Goal: Complete application form

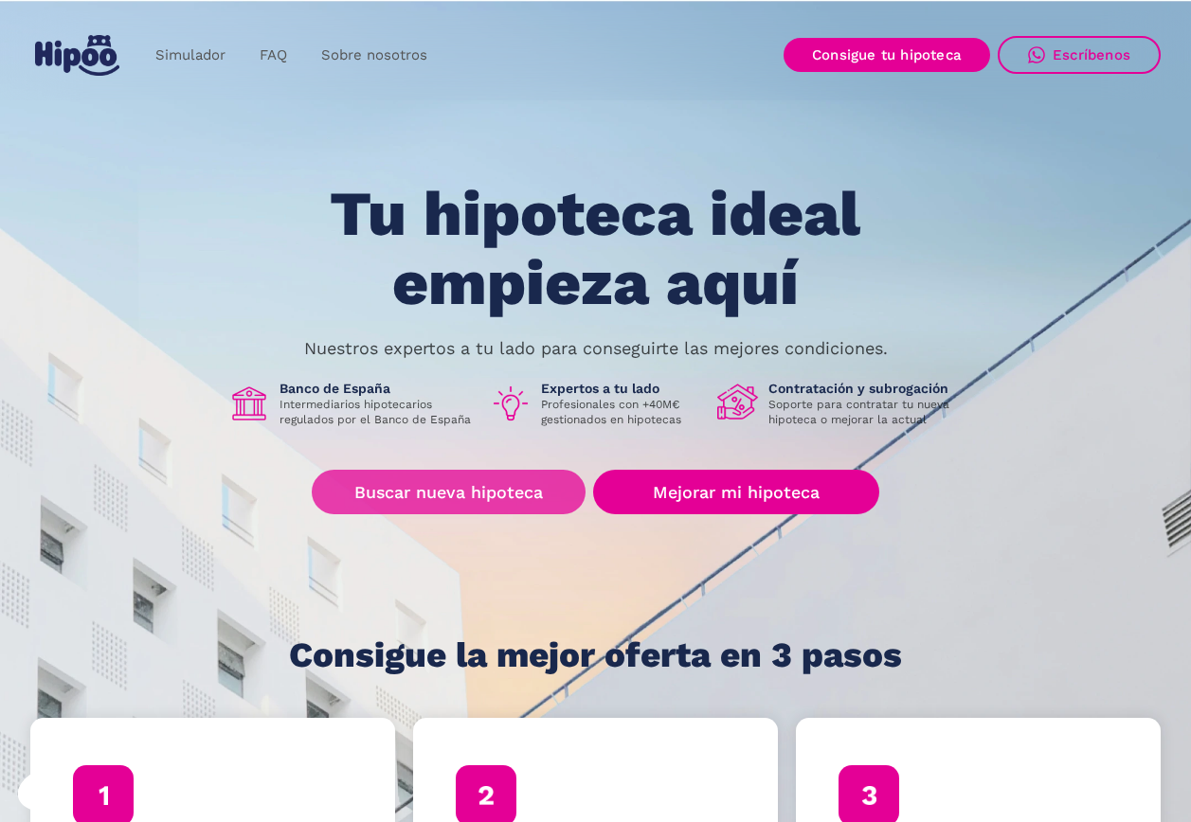
click at [508, 492] on link "Buscar nueva hipoteca" at bounding box center [449, 492] width 274 height 45
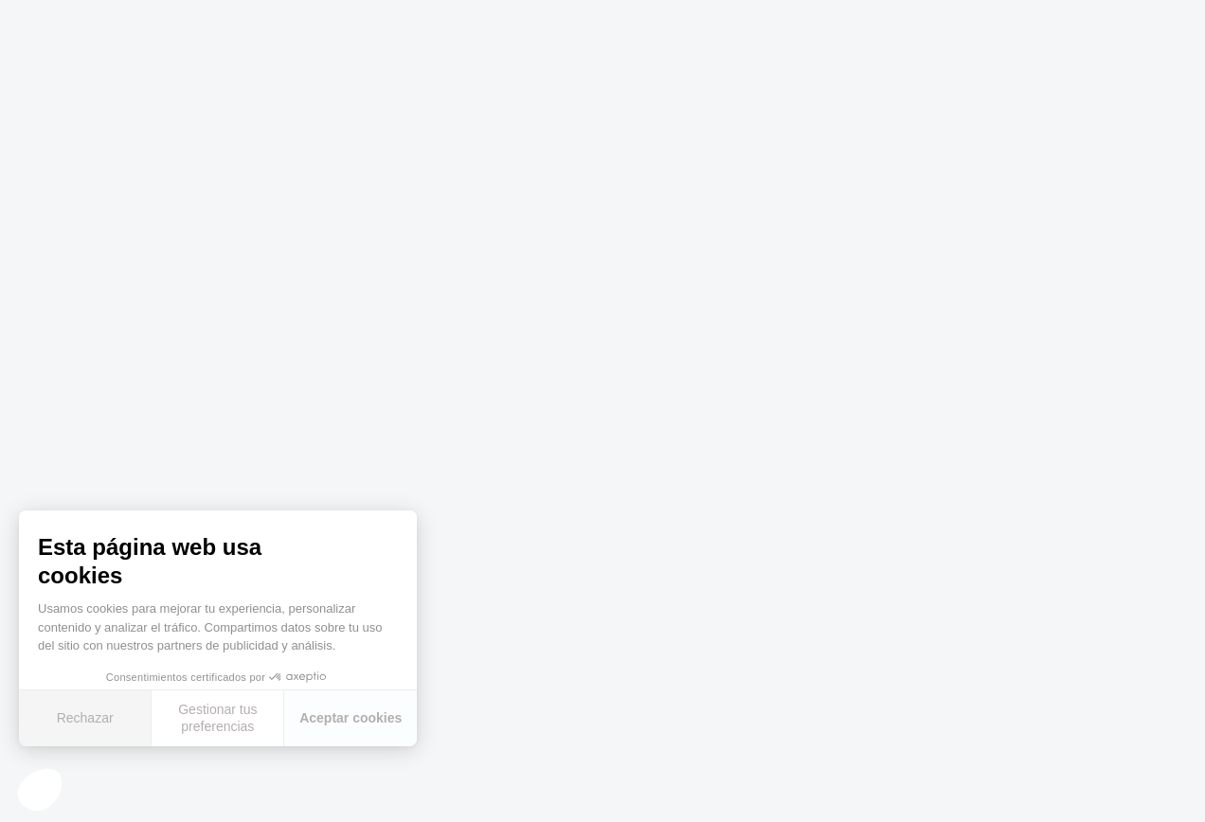
click at [101, 707] on button "Rechazar" at bounding box center [85, 719] width 133 height 56
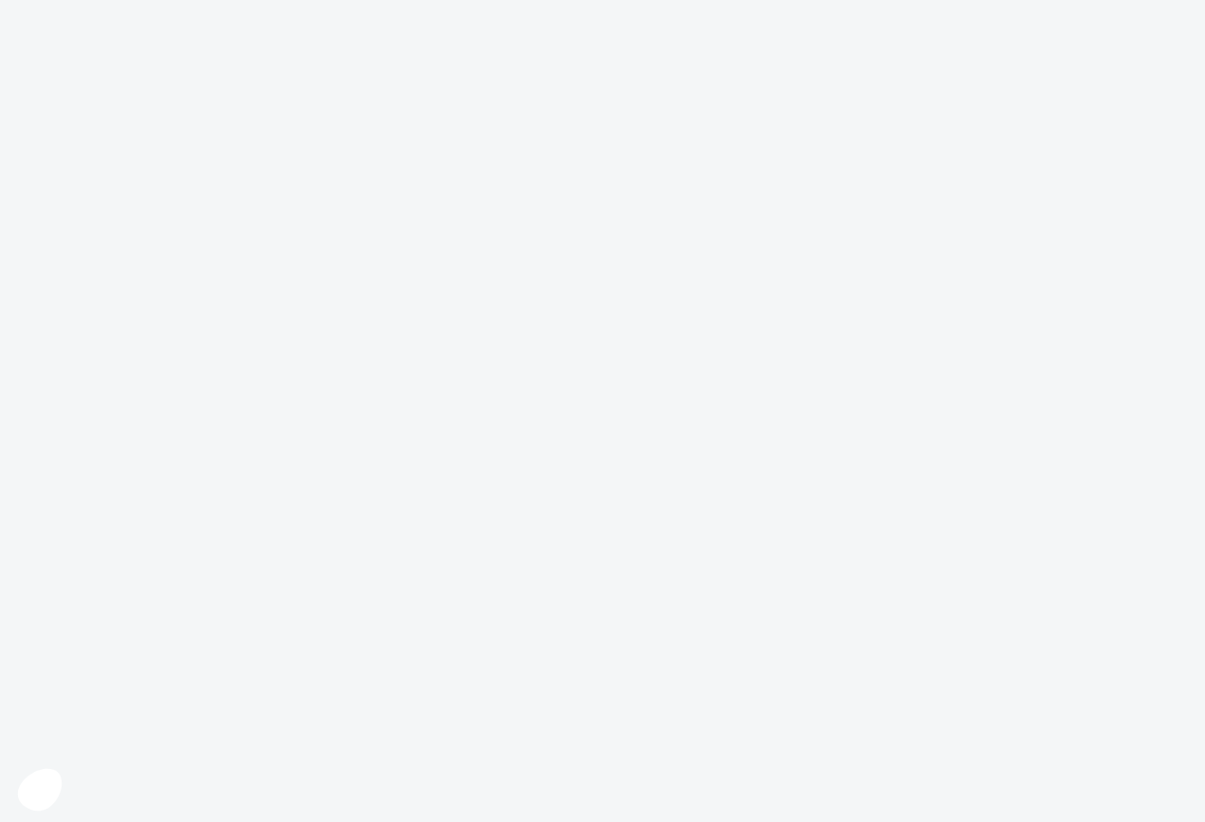
drag, startPoint x: 466, startPoint y: 584, endPoint x: 485, endPoint y: 583, distance: 19.0
click at [466, 584] on body at bounding box center [602, 411] width 1205 height 822
